Goal: Check status: Check status

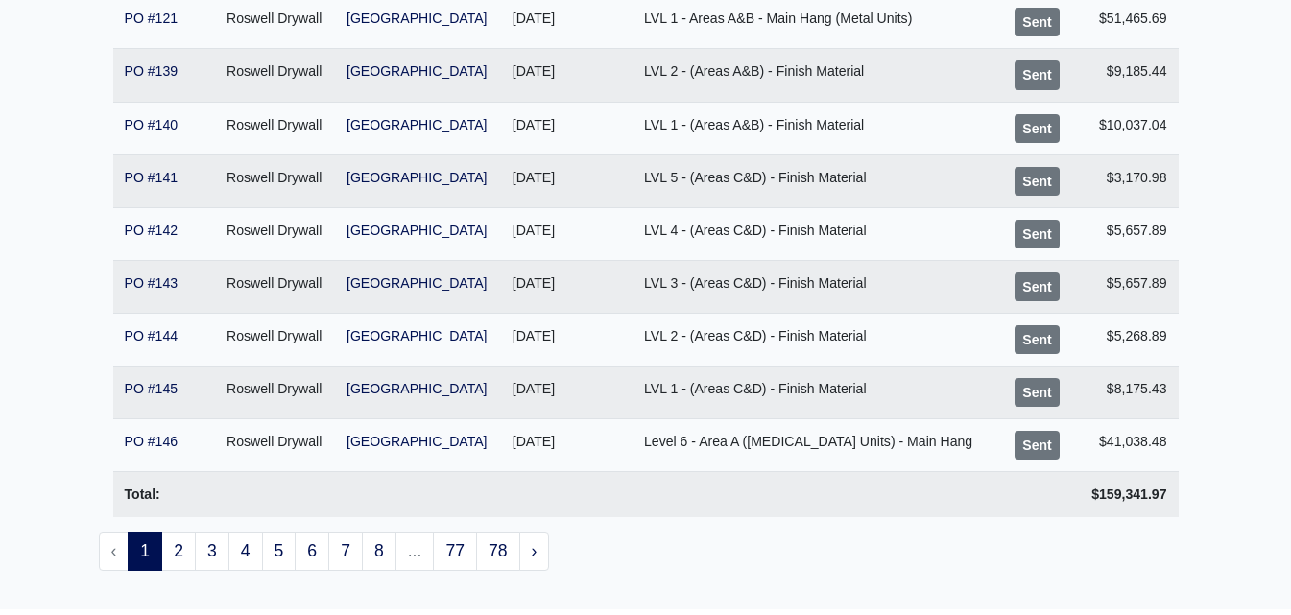
scroll to position [430, 0]
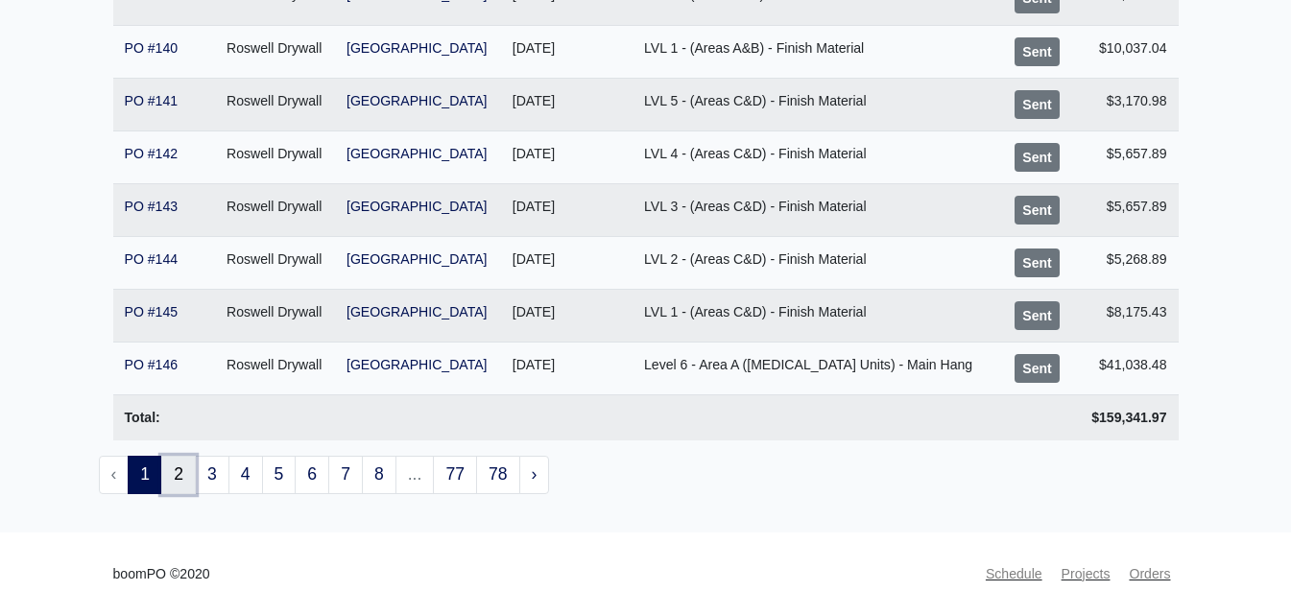
click at [191, 475] on link "2" at bounding box center [178, 475] width 35 height 38
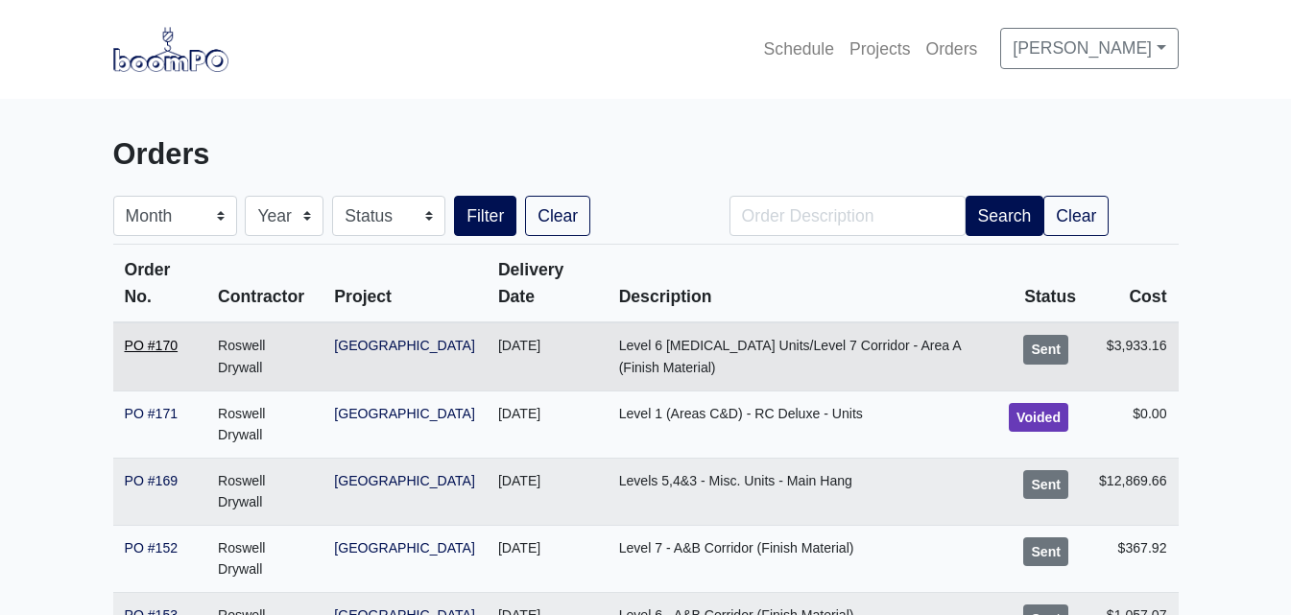
click at [158, 349] on link "PO #170" at bounding box center [152, 345] width 54 height 15
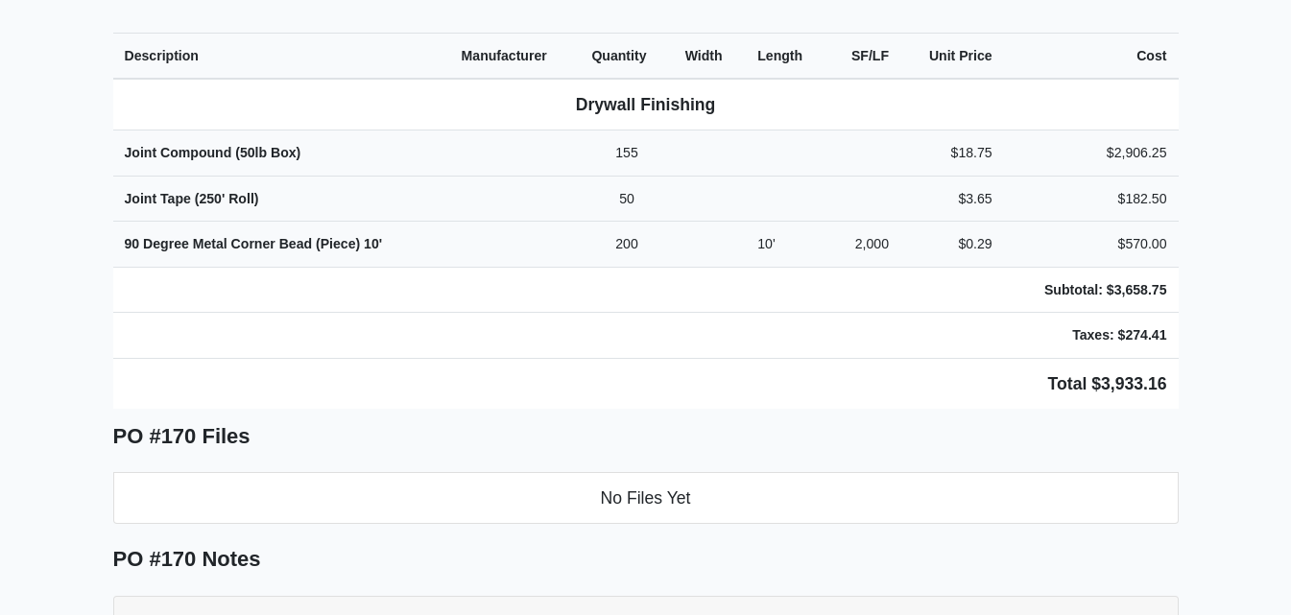
scroll to position [480, 0]
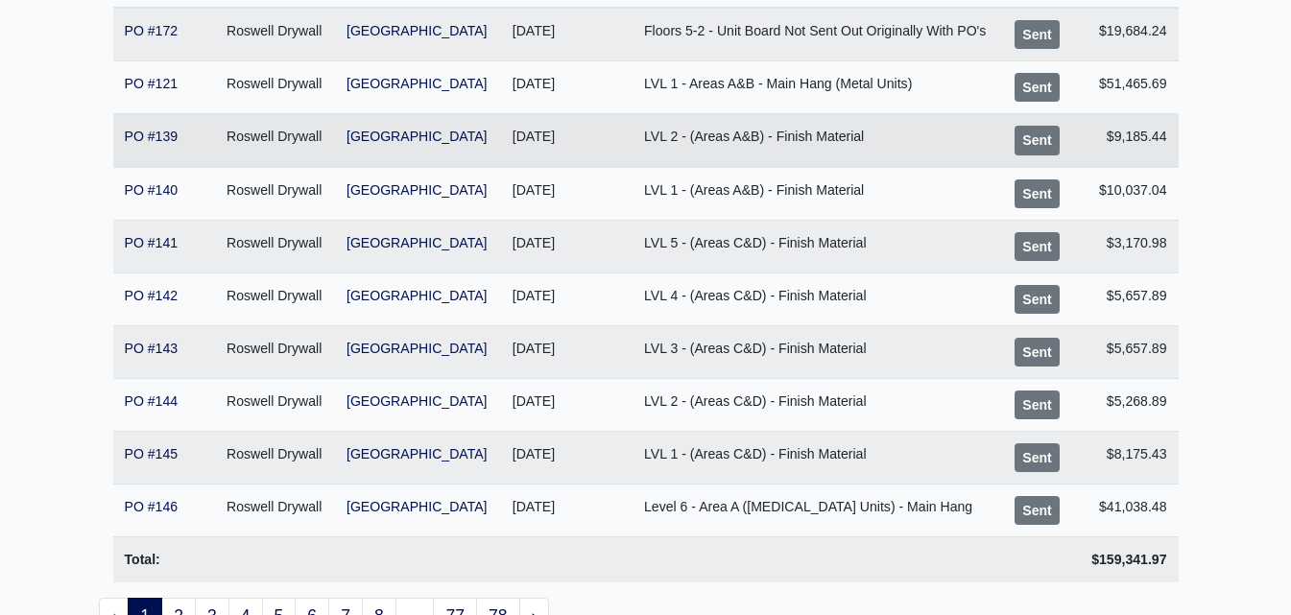
scroll to position [430, 0]
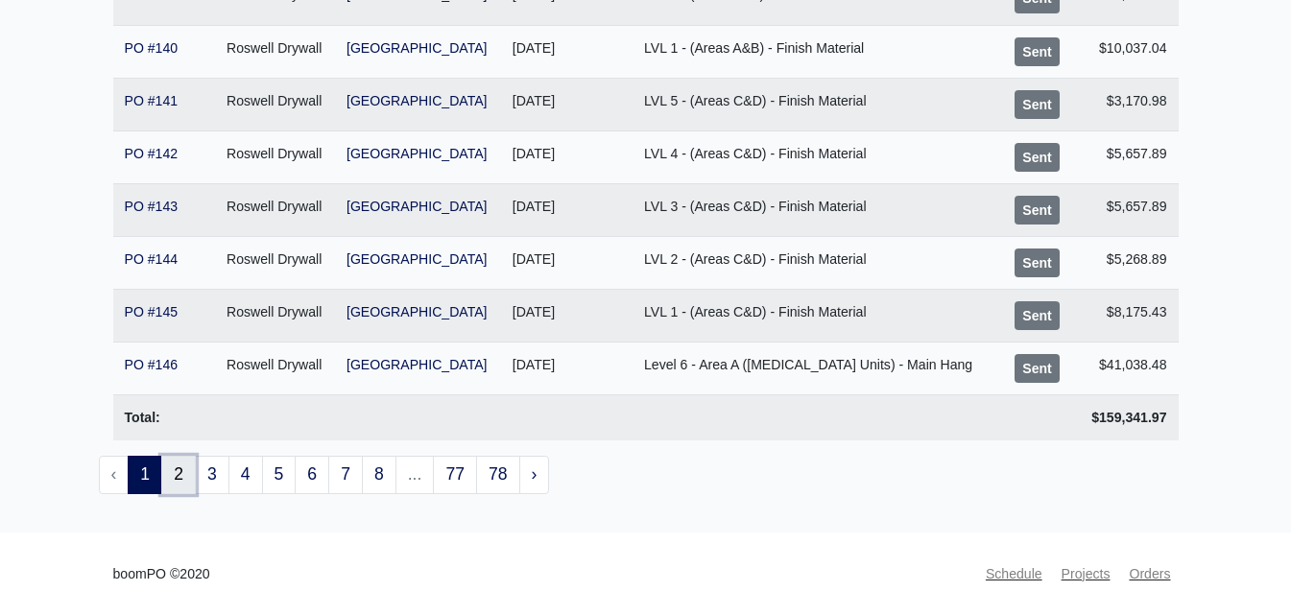
click at [180, 479] on link "2" at bounding box center [178, 475] width 35 height 38
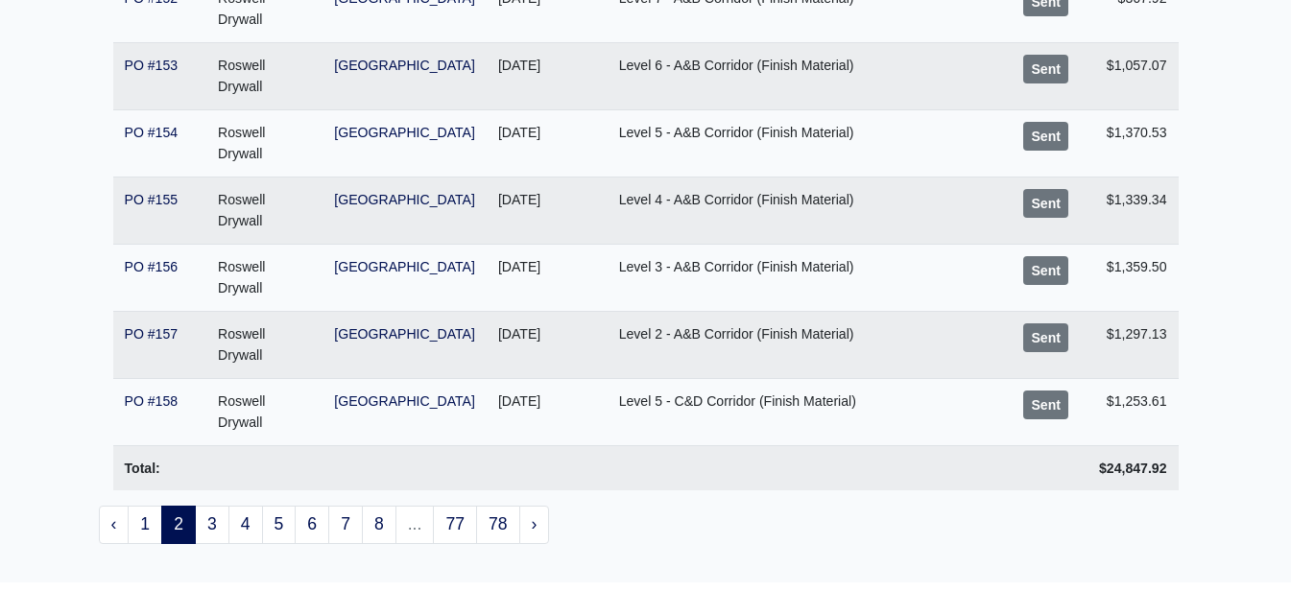
scroll to position [576, 0]
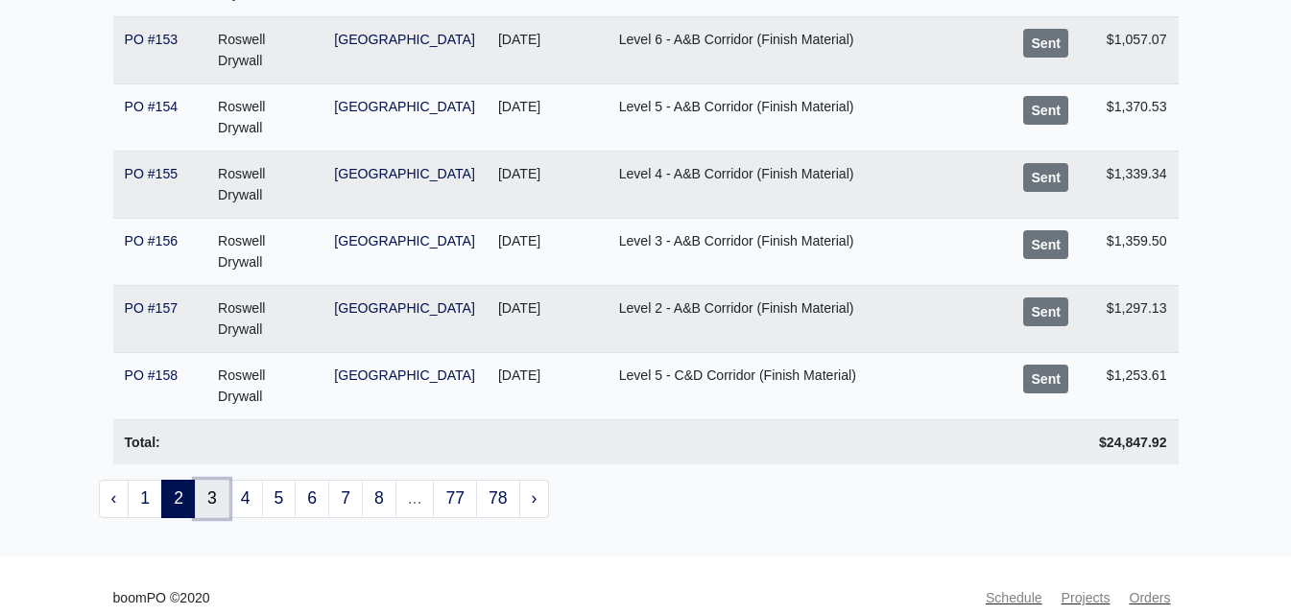
click at [222, 498] on link "3" at bounding box center [212, 499] width 35 height 38
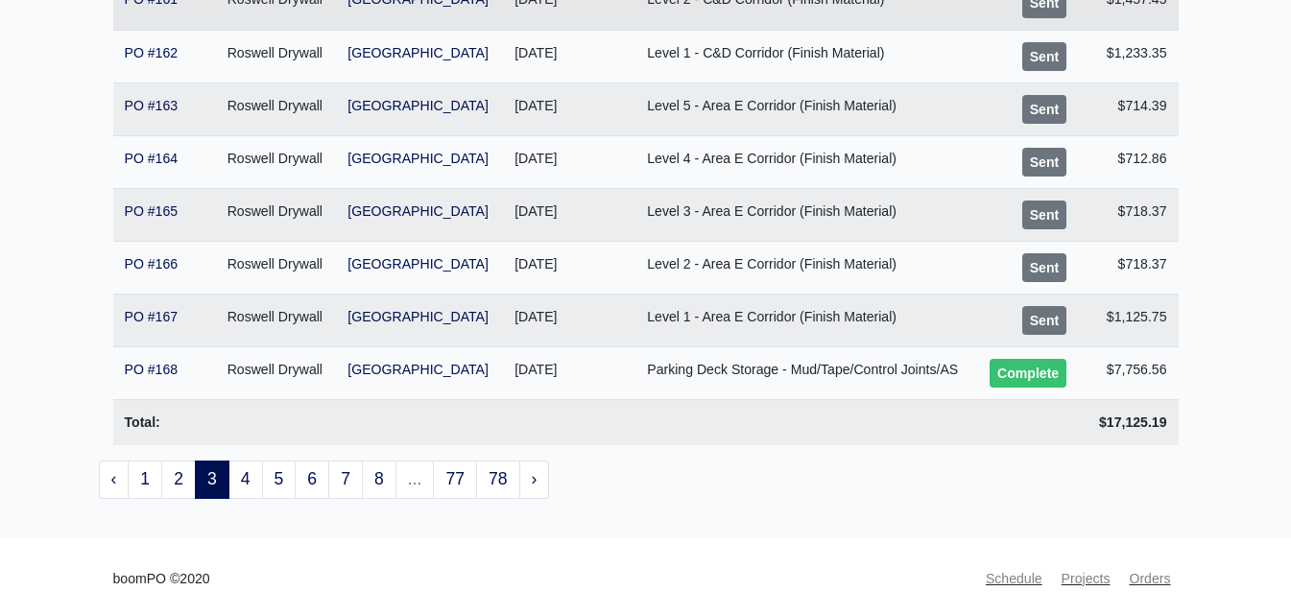
scroll to position [430, 0]
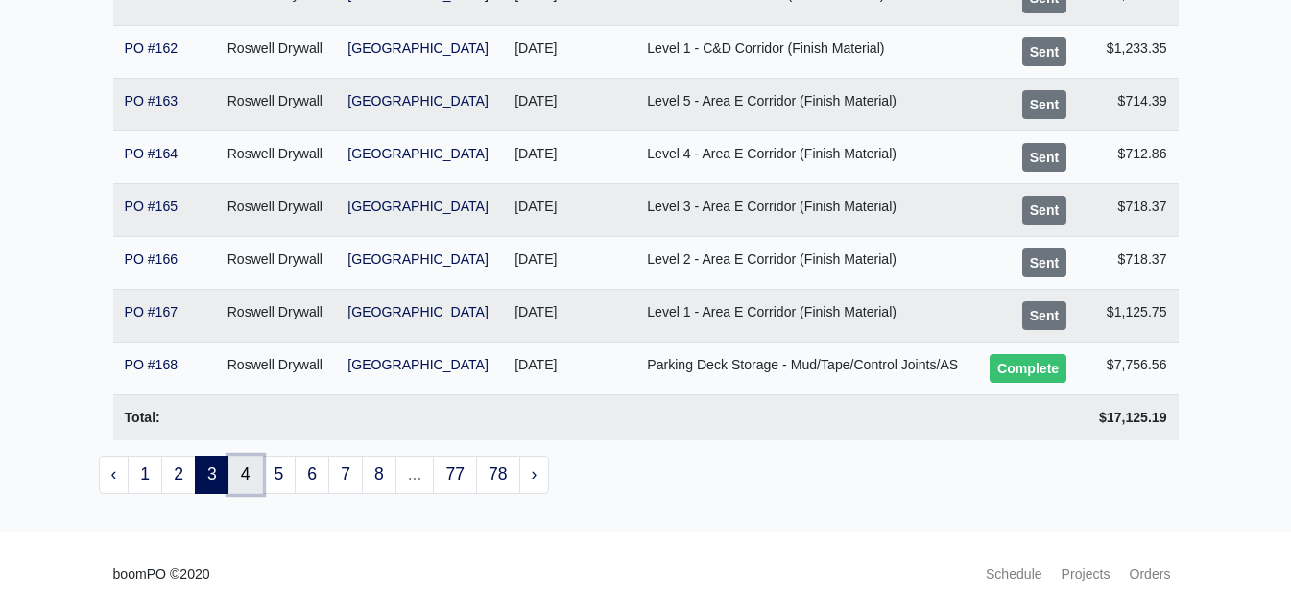
click at [250, 477] on link "4" at bounding box center [245, 475] width 35 height 38
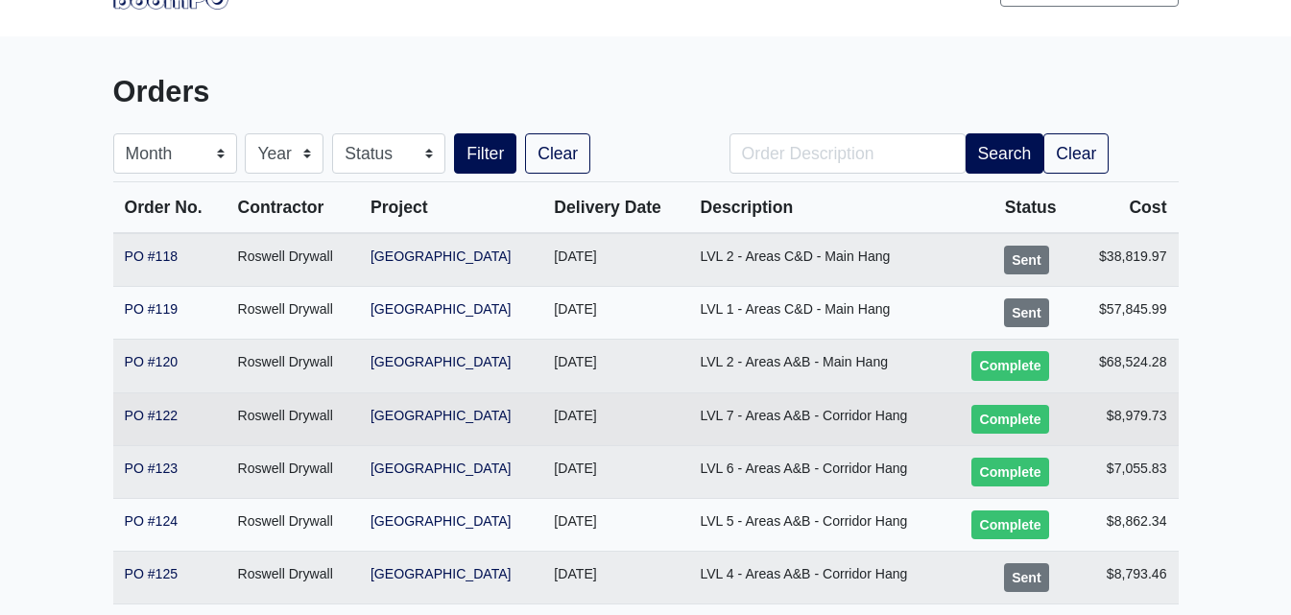
scroll to position [96, 0]
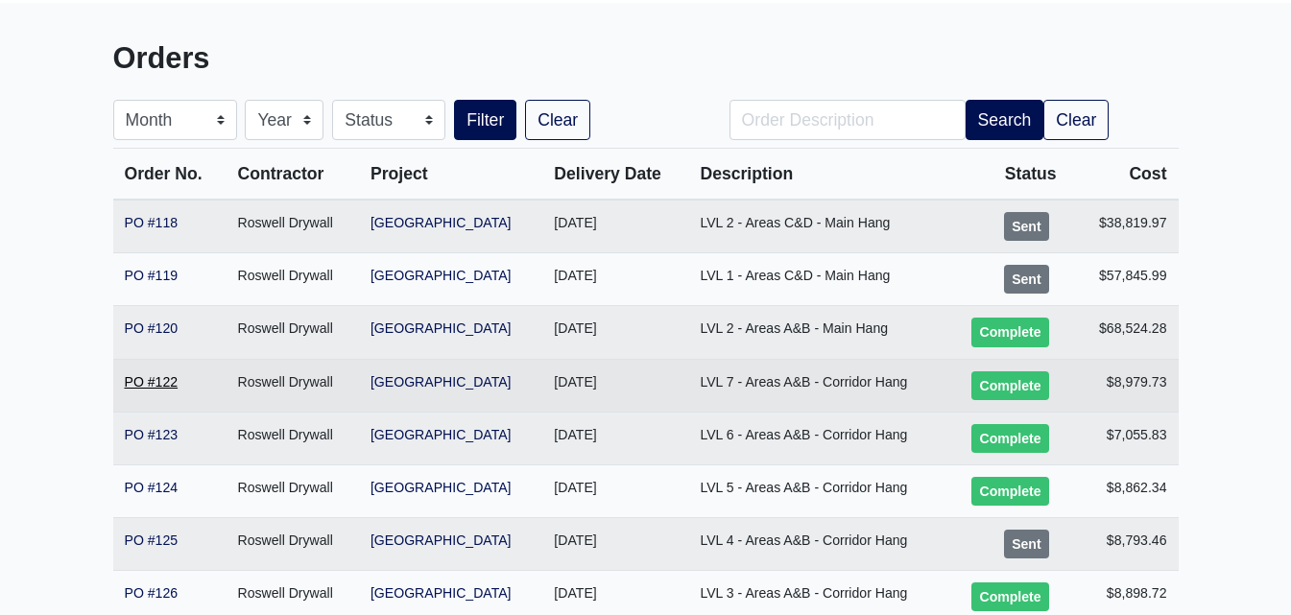
click at [152, 381] on link "PO #122" at bounding box center [152, 381] width 54 height 15
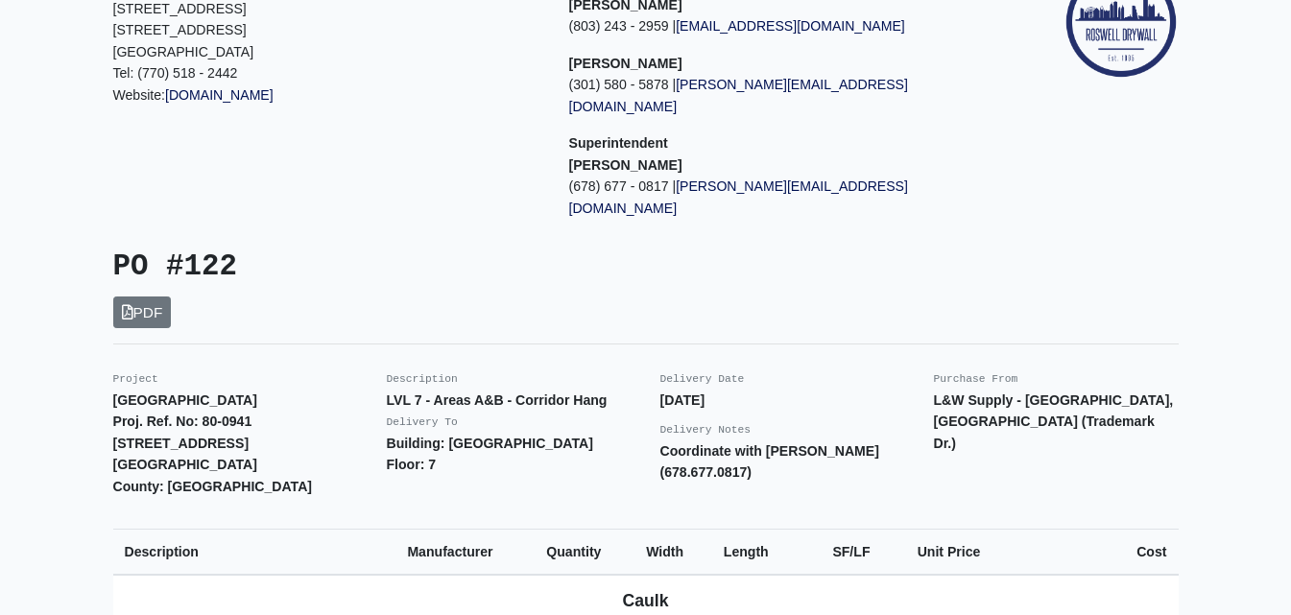
scroll to position [192, 0]
